Goal: Use online tool/utility: Use online tool/utility

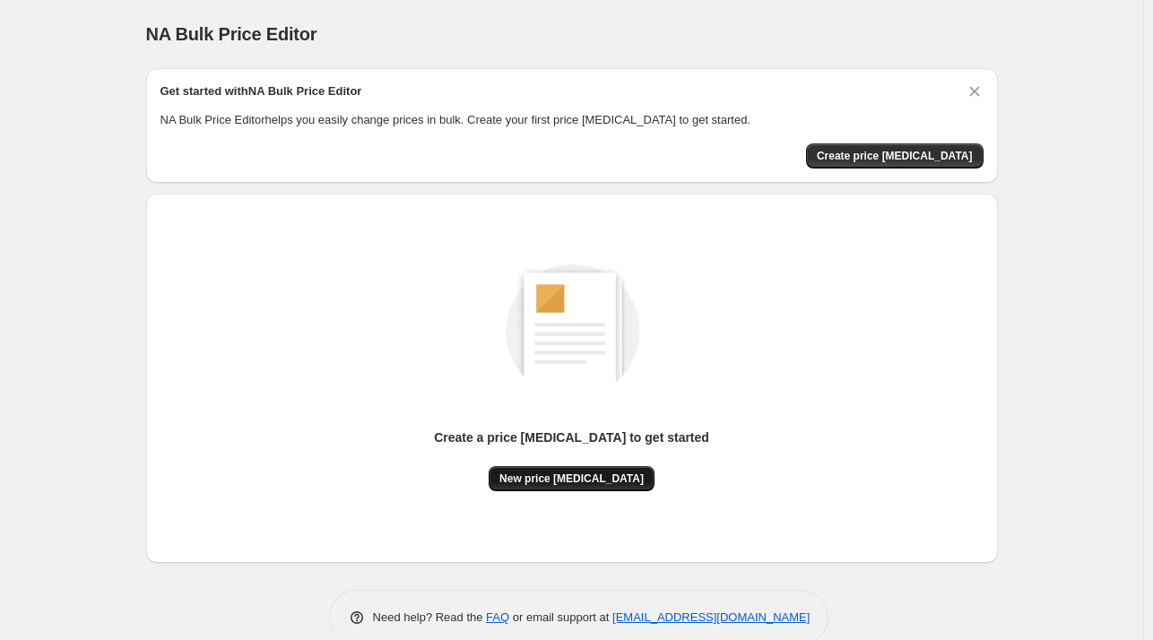
click at [581, 477] on span "New price [MEDICAL_DATA]" at bounding box center [571, 479] width 144 height 14
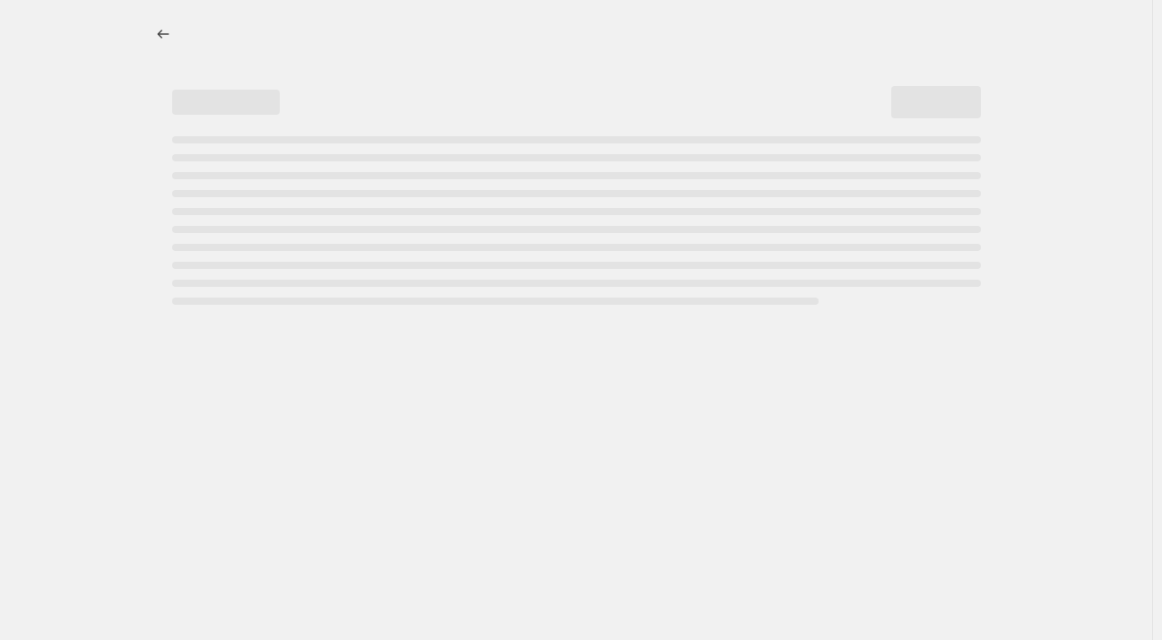
select select "percentage"
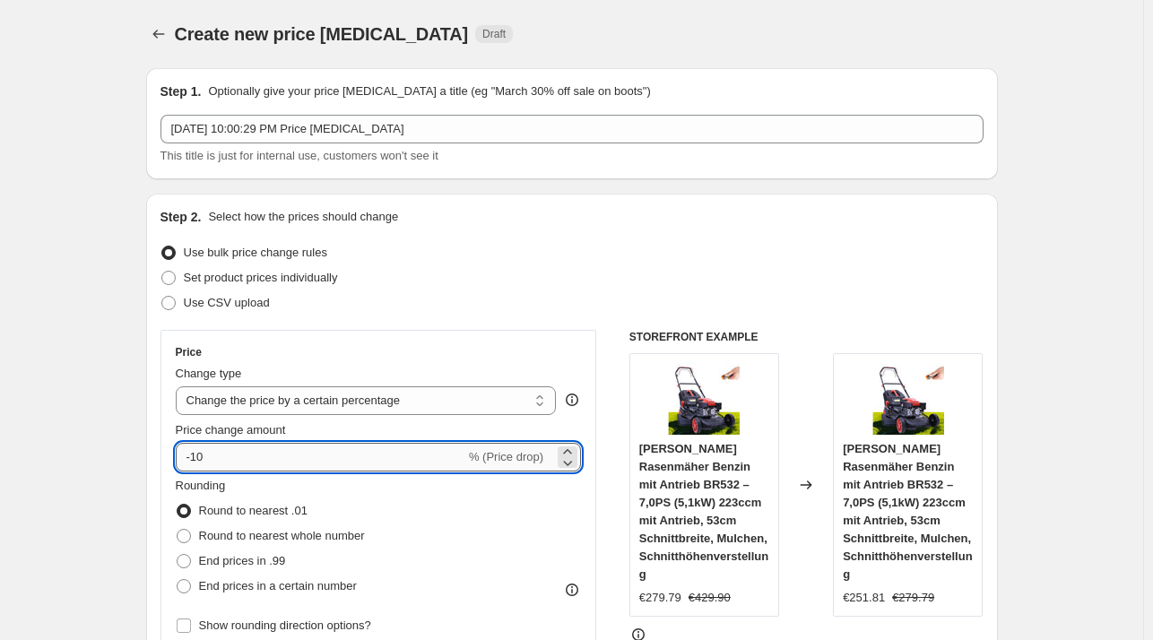
click at [272, 464] on input "-10" at bounding box center [321, 457] width 290 height 29
type input "-1"
type input "-27"
click at [933, 249] on div "Use bulk price change rules" at bounding box center [572, 252] width 823 height 25
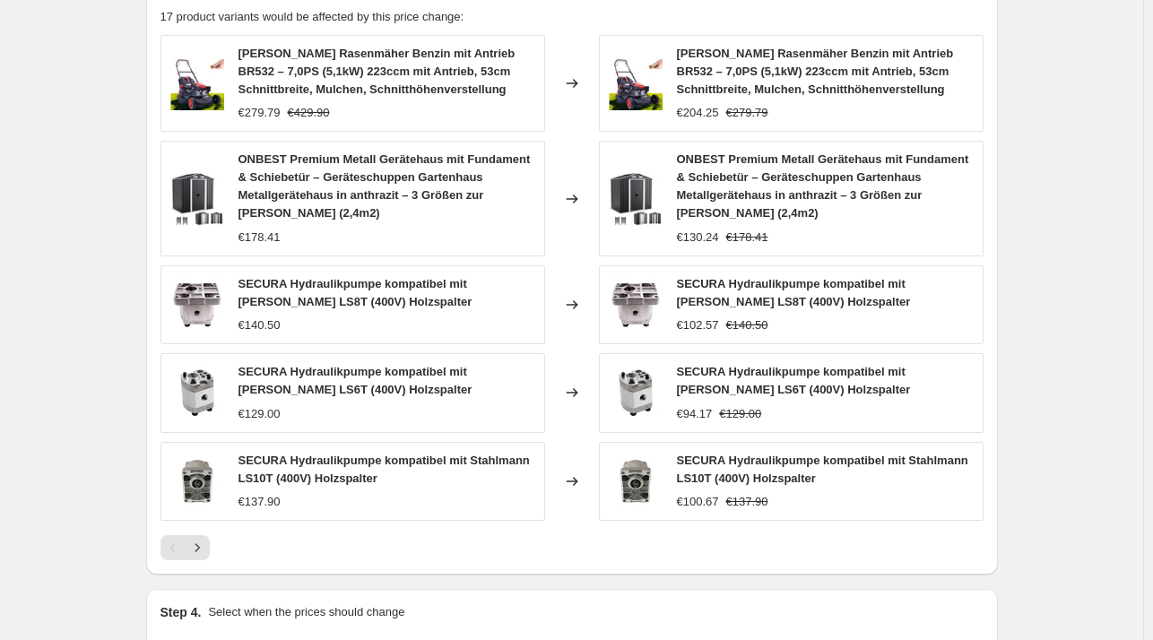
scroll to position [1234, 0]
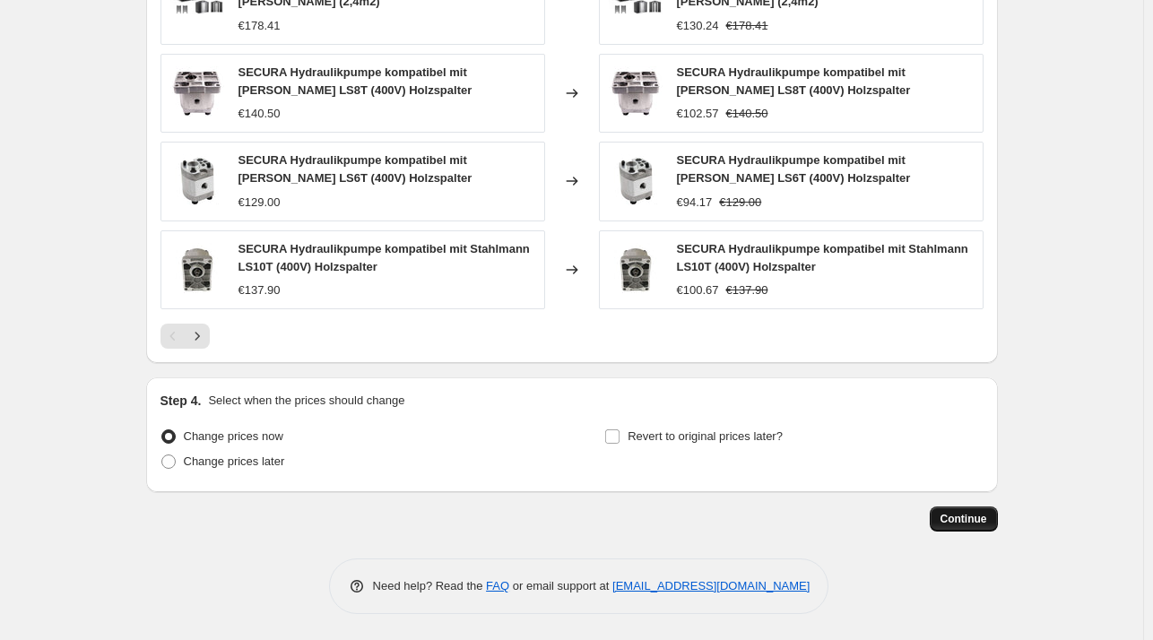
click at [973, 512] on span "Continue" at bounding box center [964, 519] width 47 height 14
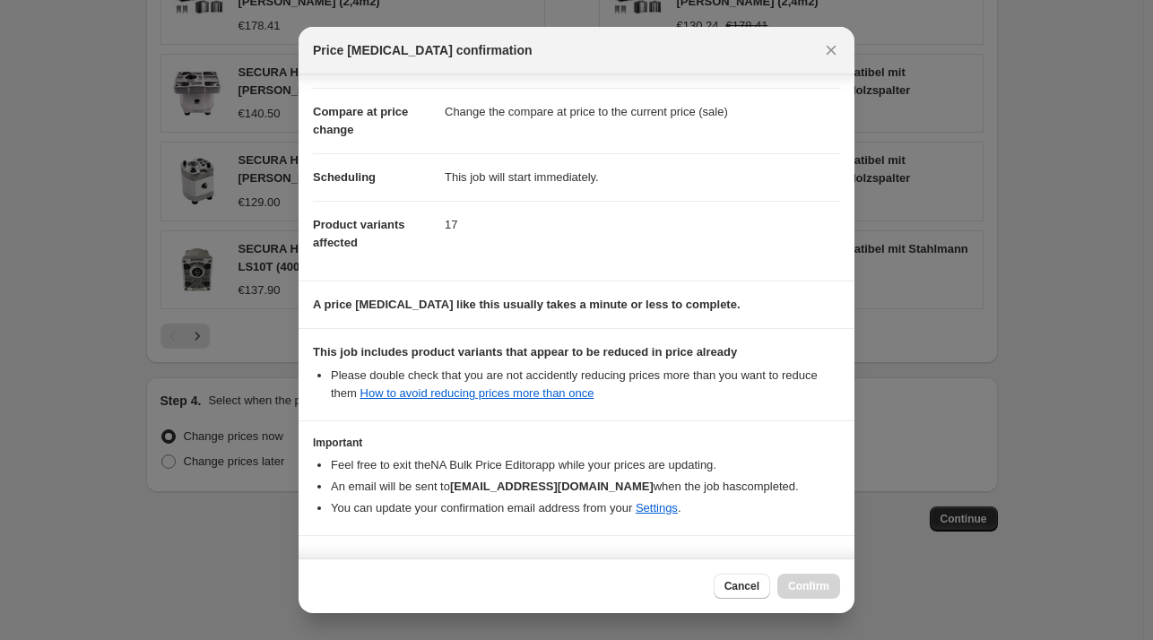
scroll to position [113, 0]
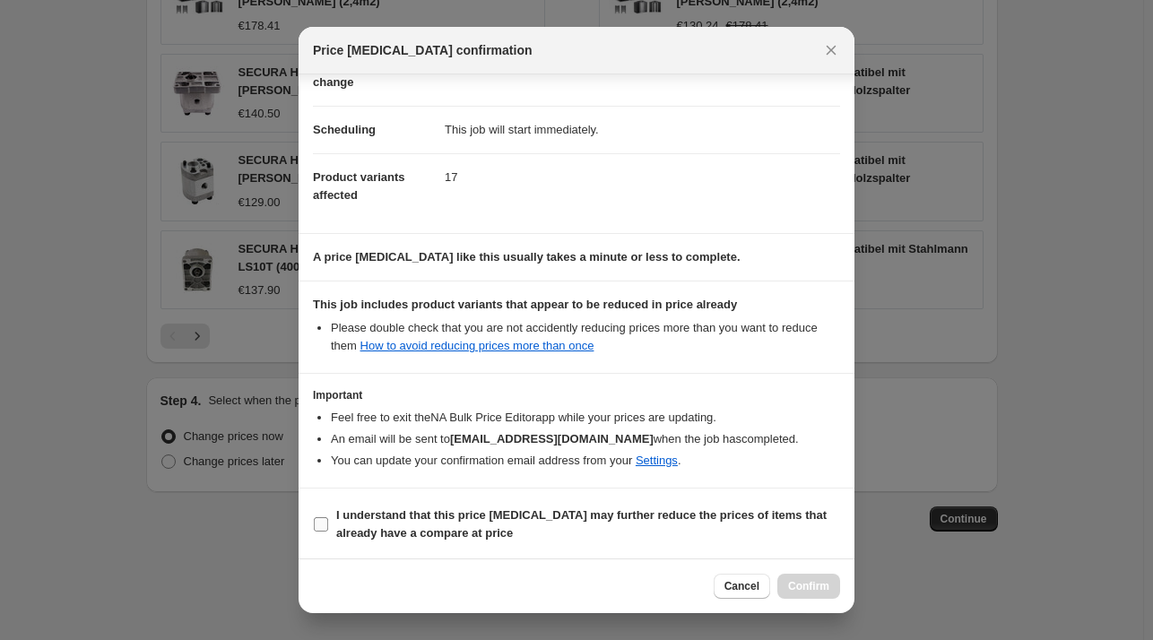
click at [362, 524] on b "I understand that this price change job may further reduce the prices of items …" at bounding box center [581, 523] width 490 height 31
click at [328, 524] on input "I understand that this price change job may further reduce the prices of items …" at bounding box center [321, 524] width 14 height 14
checkbox input "true"
click at [795, 586] on span "Confirm" at bounding box center [808, 586] width 41 height 14
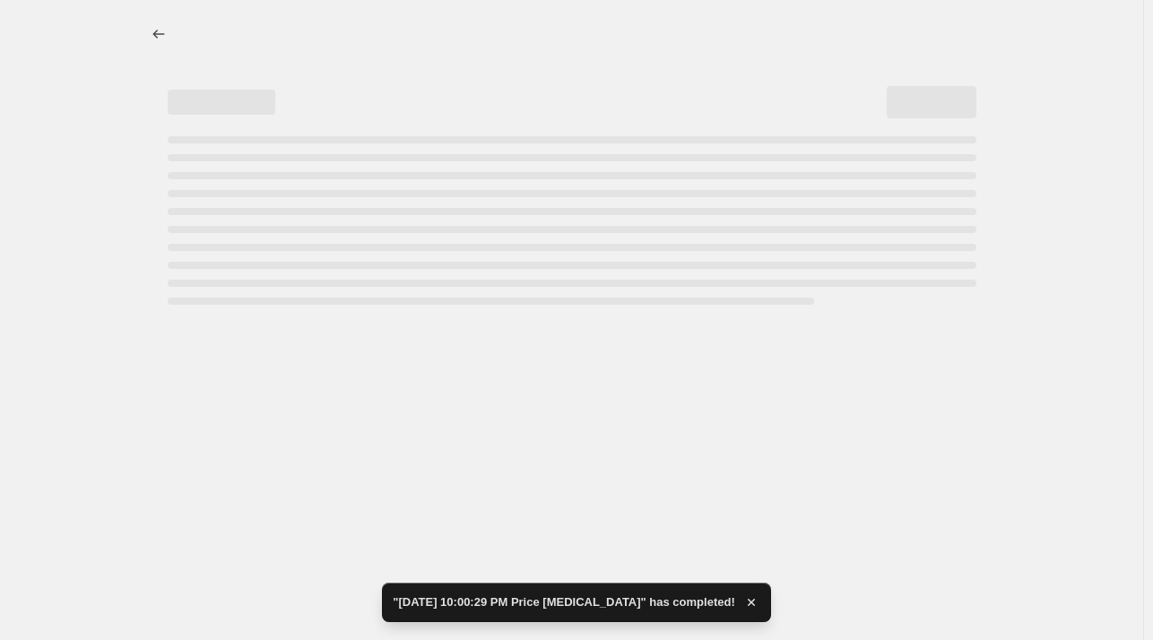
select select "percentage"
